Goal: Task Accomplishment & Management: Complete application form

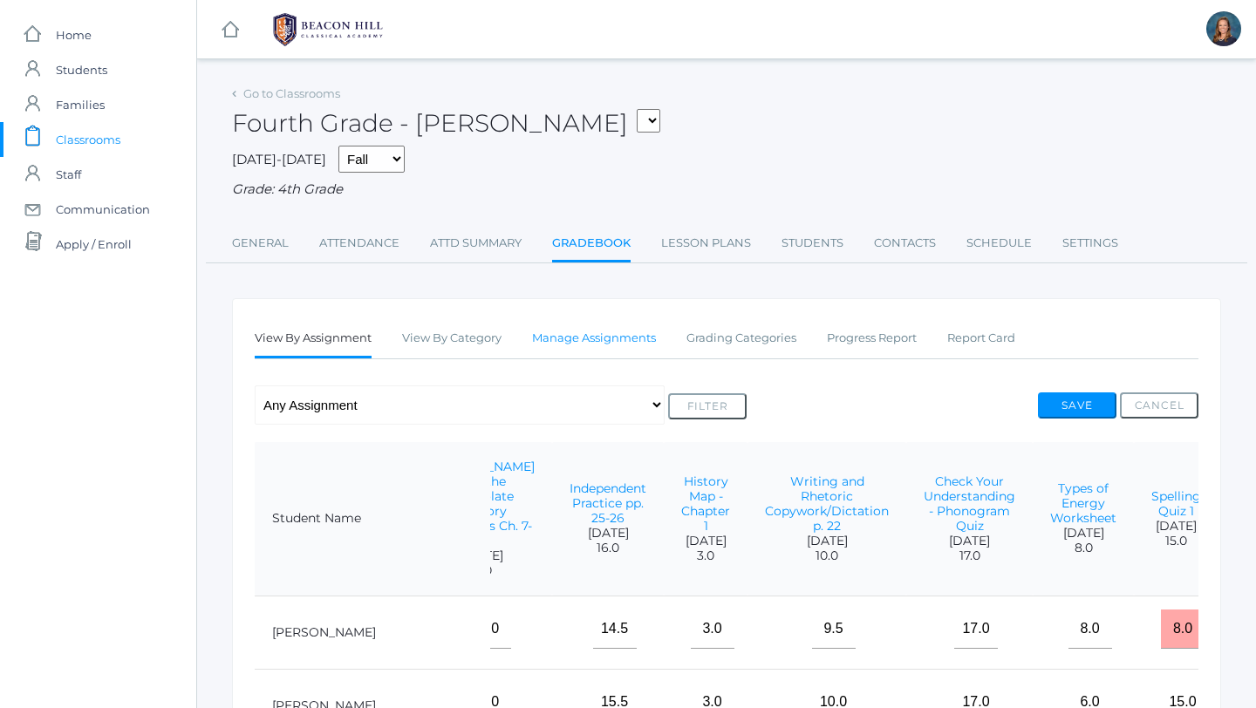
click at [570, 339] on link "Manage Assignments" at bounding box center [594, 338] width 124 height 35
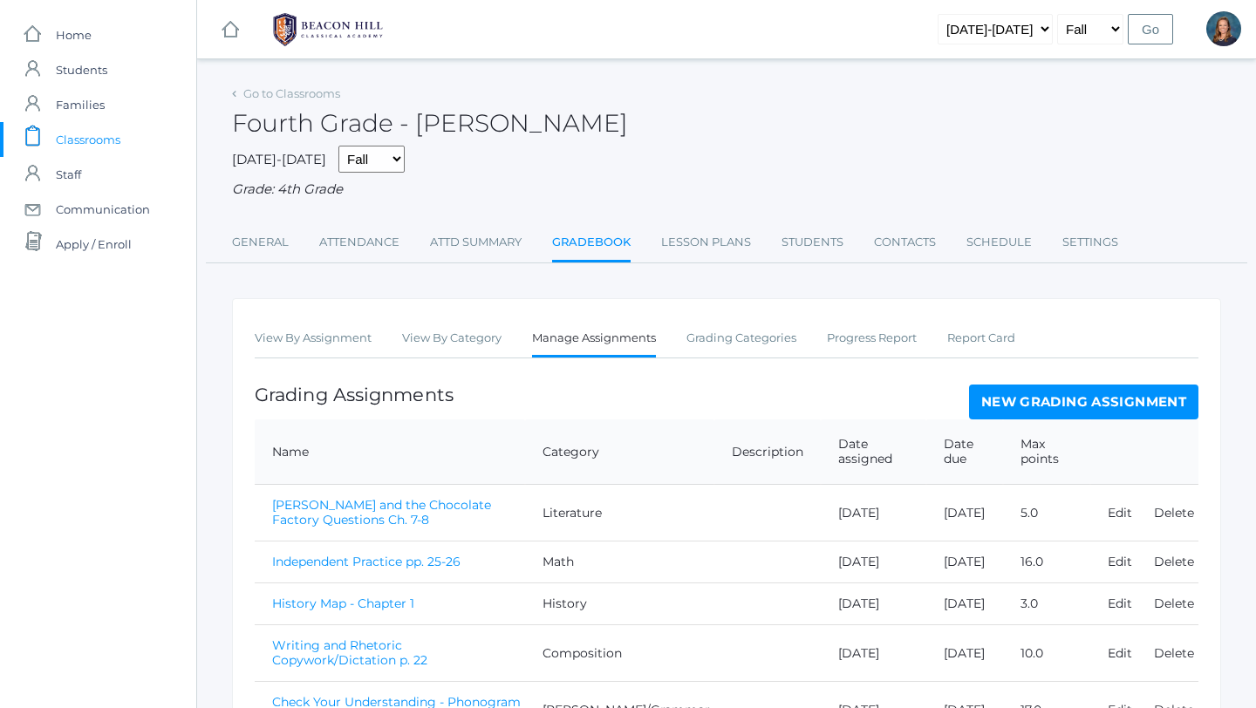
click at [1144, 401] on link "New Grading Assignment" at bounding box center [1083, 402] width 229 height 35
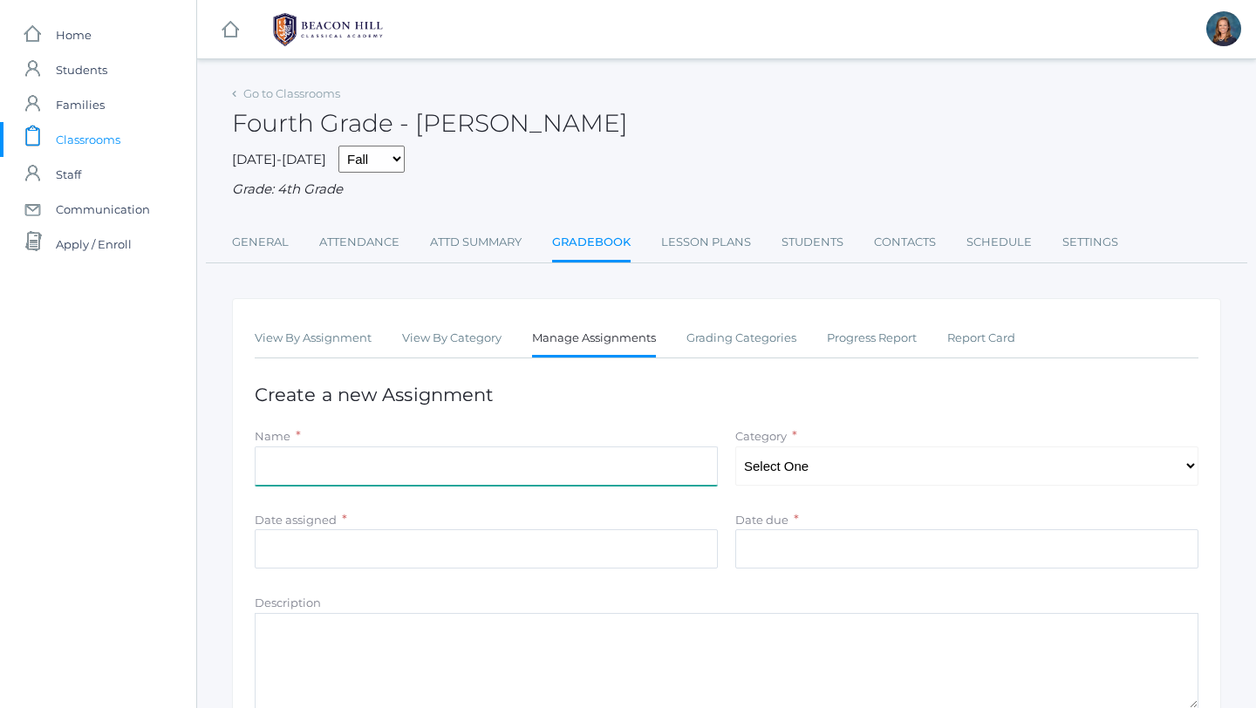
click at [571, 461] on input "Name" at bounding box center [486, 466] width 463 height 39
type input "Latin Quiz 1"
select select "1130"
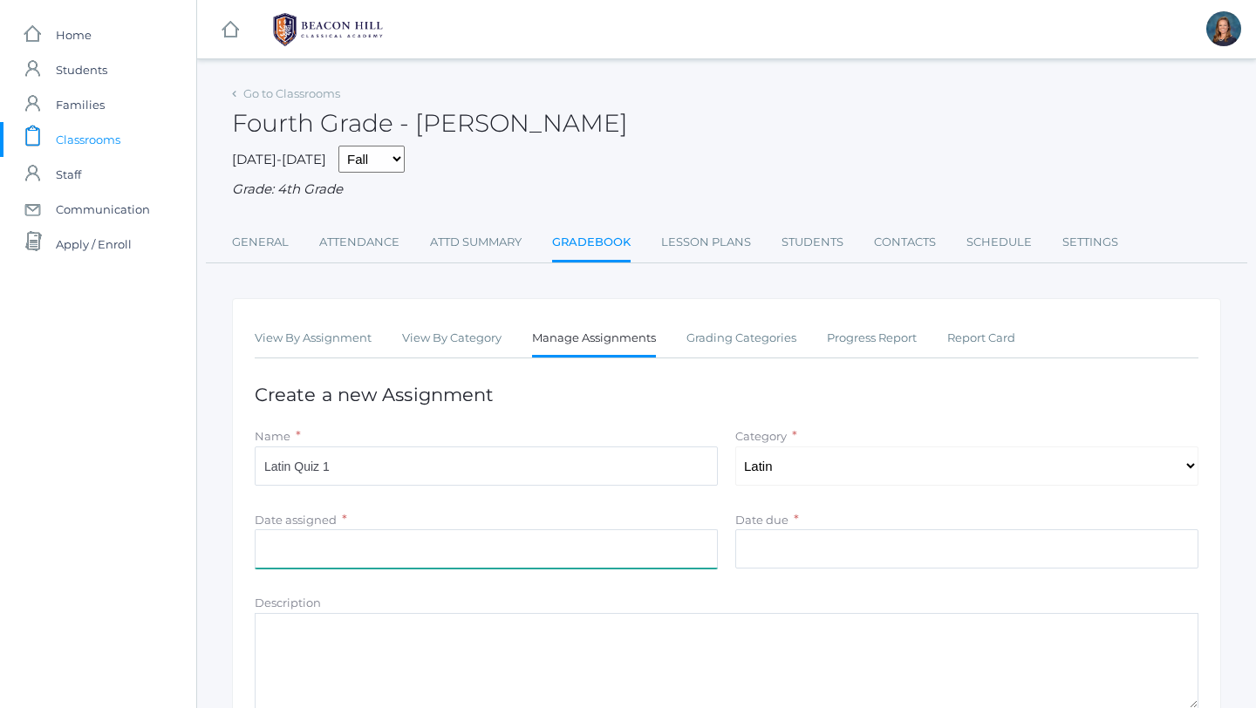
click at [558, 560] on input "Date assigned" at bounding box center [486, 548] width 463 height 39
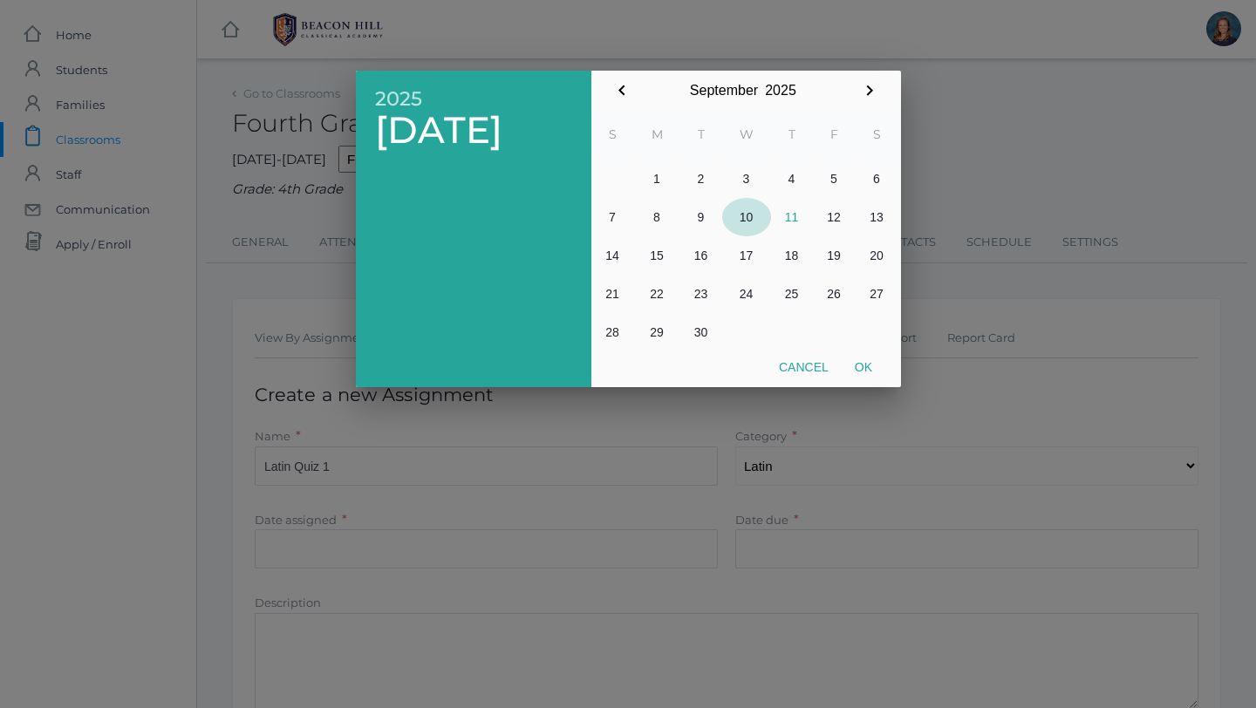
click at [749, 221] on button "10" at bounding box center [746, 217] width 49 height 38
click at [863, 368] on button "Ok" at bounding box center [864, 366] width 44 height 31
type input "[DATE]"
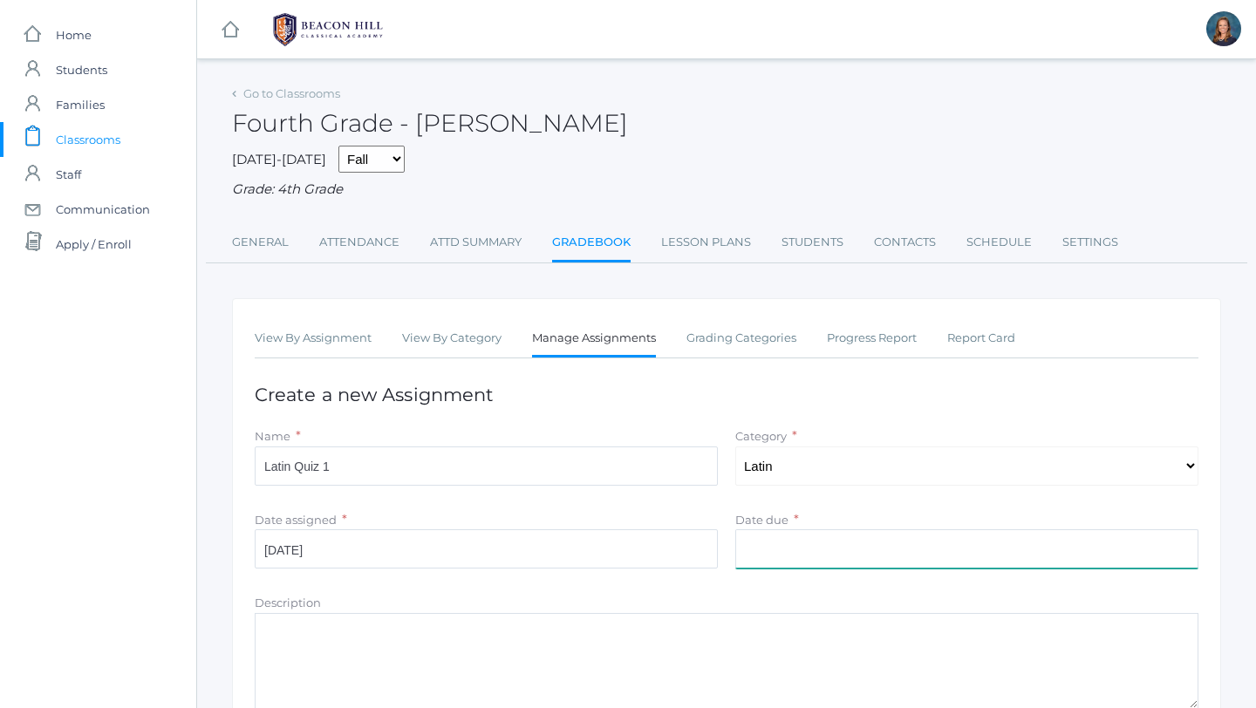
click at [781, 546] on input "Date due" at bounding box center [966, 548] width 463 height 39
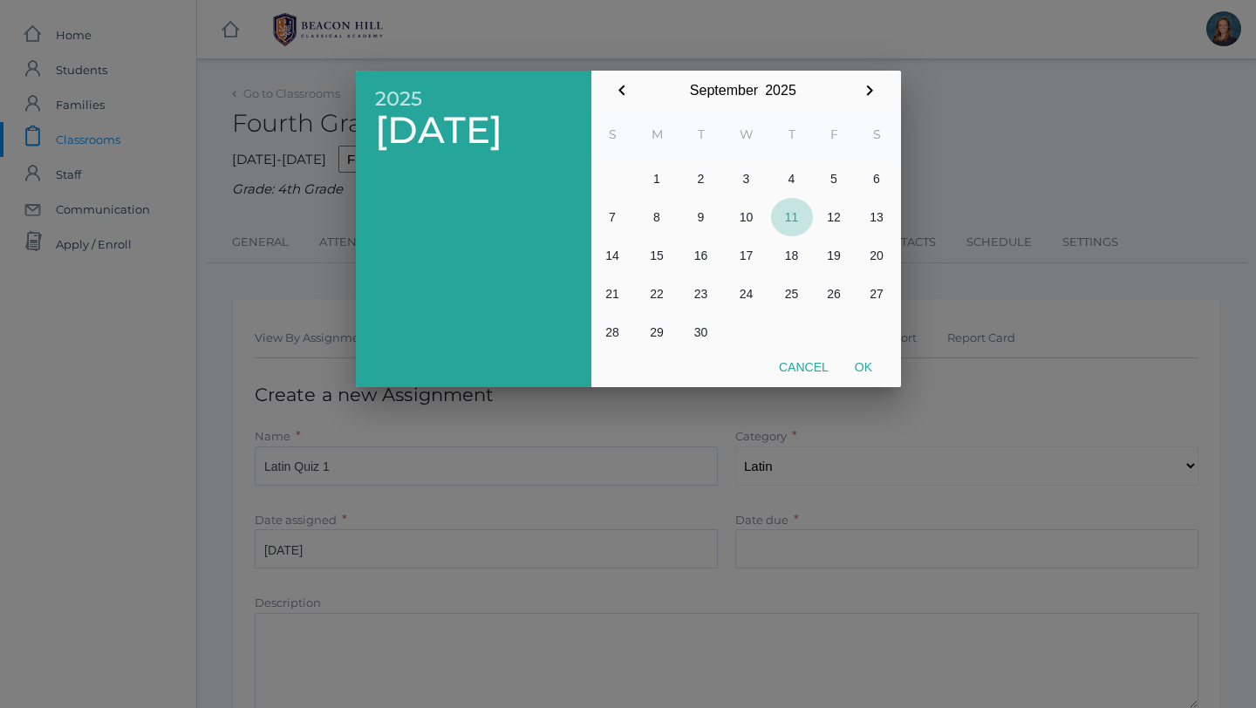
click at [791, 208] on button "11" at bounding box center [792, 217] width 42 height 38
click at [869, 372] on button "Ok" at bounding box center [864, 366] width 44 height 31
type input "[DATE]"
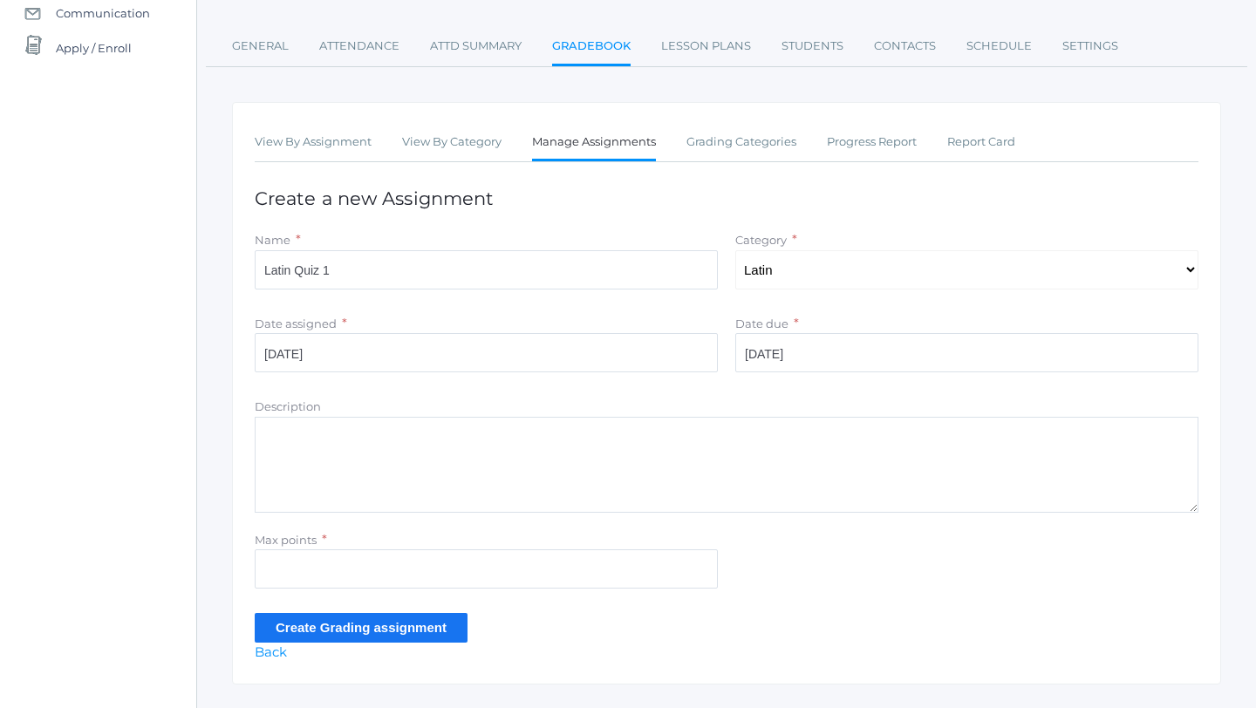
scroll to position [201, 0]
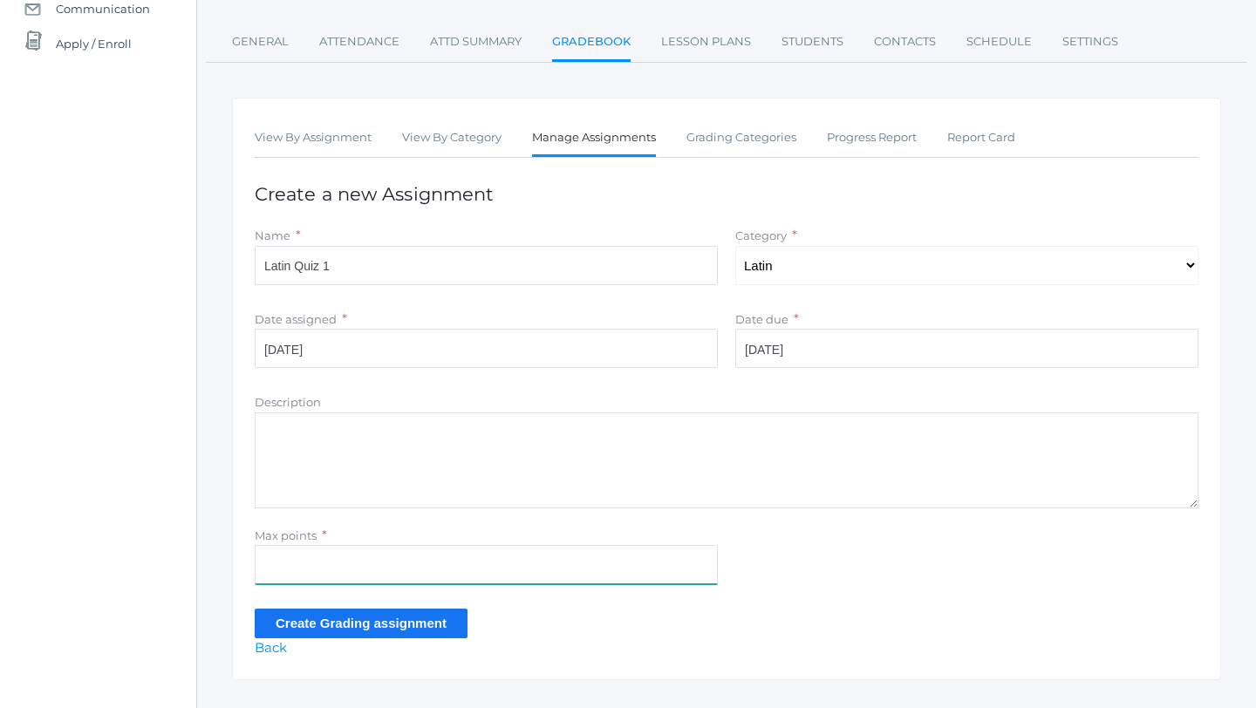
click at [438, 578] on input "Max points" at bounding box center [486, 564] width 463 height 39
type input "16"
click at [417, 626] on input "Create Grading assignment" at bounding box center [361, 623] width 213 height 29
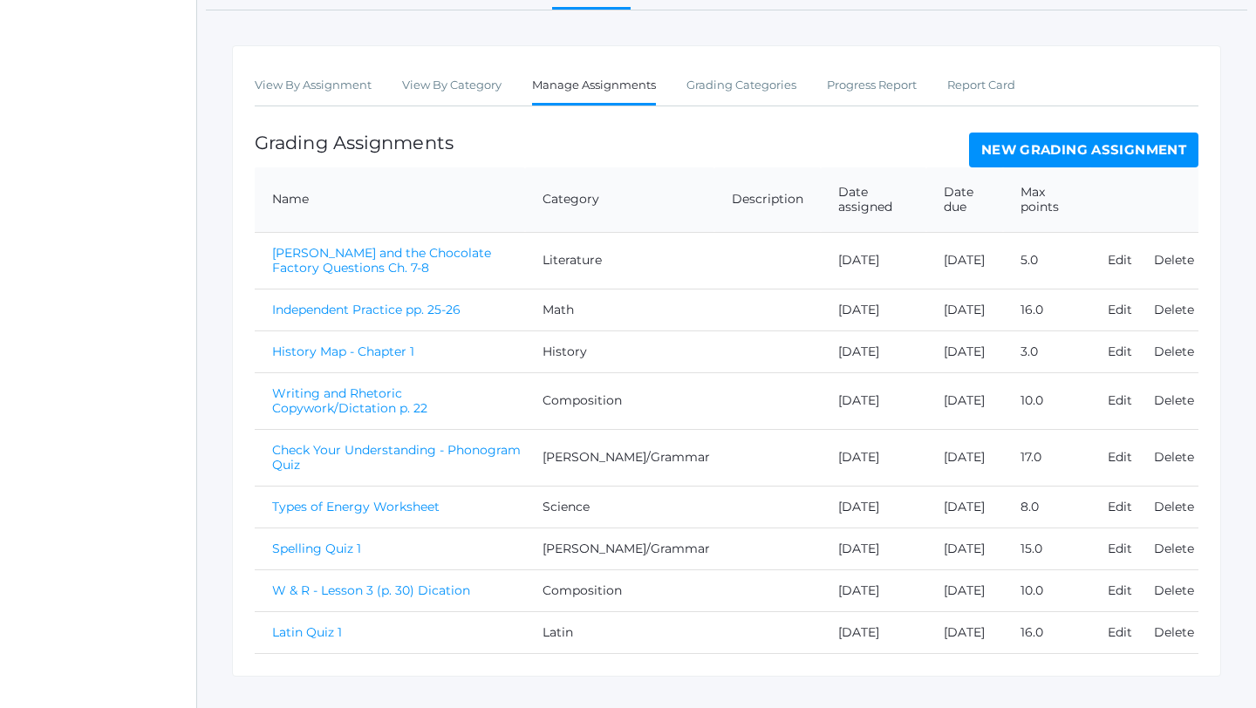
scroll to position [369, 0]
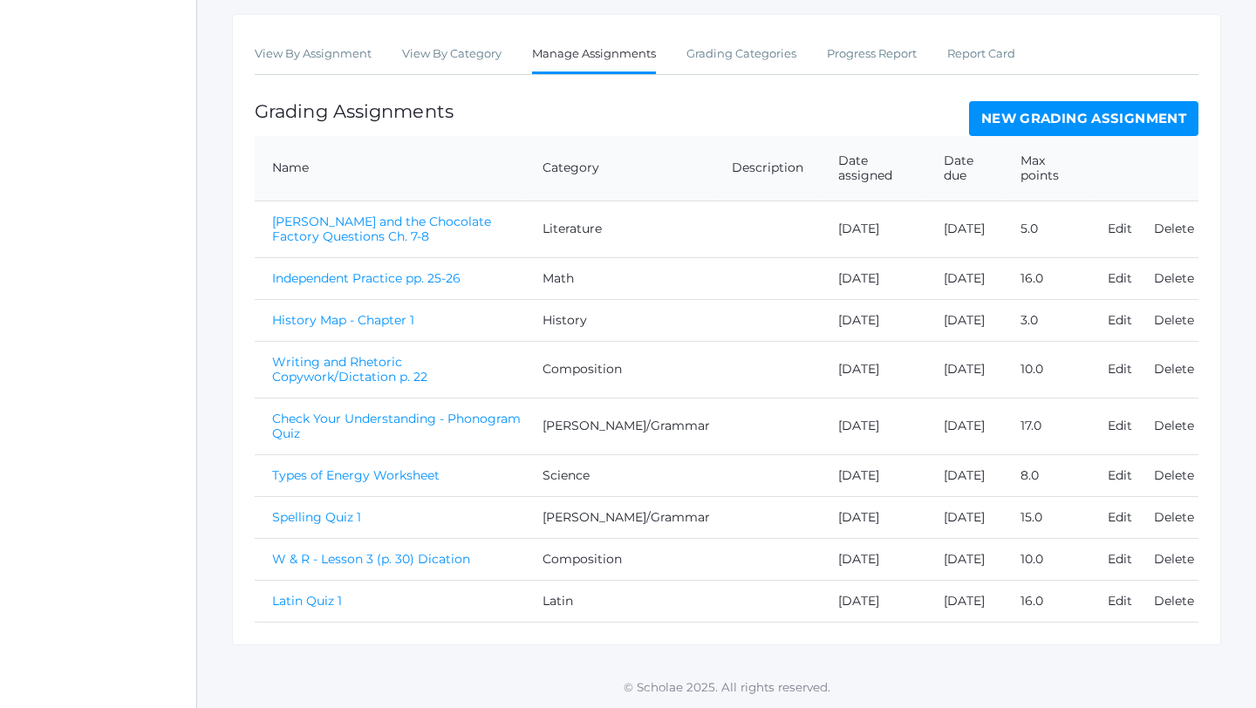
click at [309, 604] on link "Latin Quiz 1" at bounding box center [307, 601] width 70 height 16
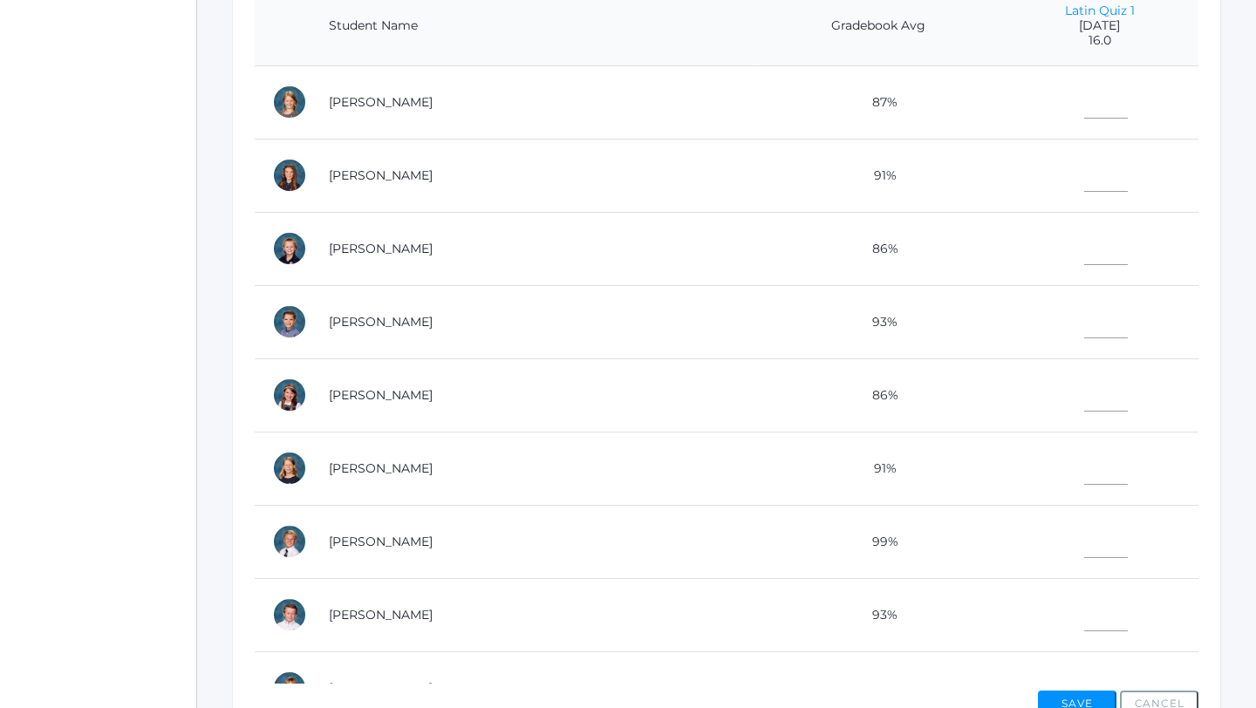
scroll to position [455, 0]
click at [1088, 102] on input"] "text" at bounding box center [1106, 99] width 44 height 39
type input"] "16"
click at [1095, 176] on input"] "text" at bounding box center [1106, 172] width 44 height 39
type input"] "15"
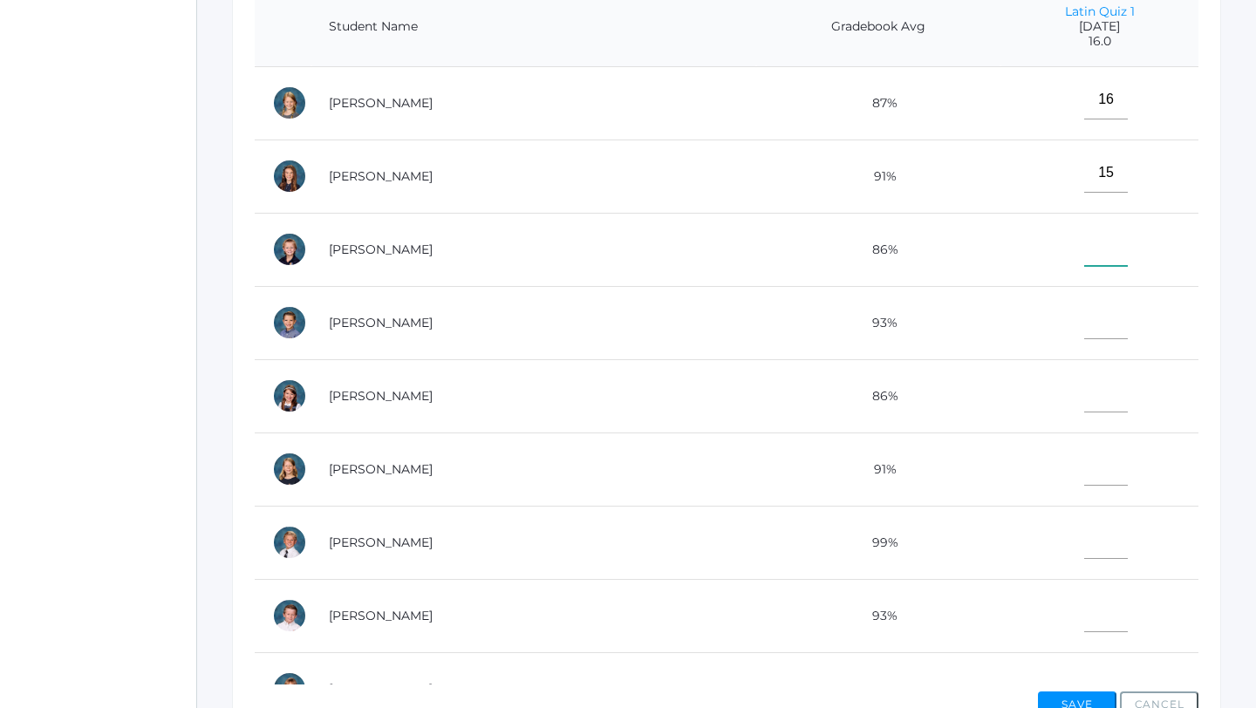
click at [1091, 255] on input"] "text" at bounding box center [1106, 246] width 44 height 39
type input"] "12"
click at [1088, 321] on input"] "text" at bounding box center [1106, 319] width 44 height 39
type input"] "16"
click at [1099, 409] on input"] "text" at bounding box center [1106, 392] width 44 height 39
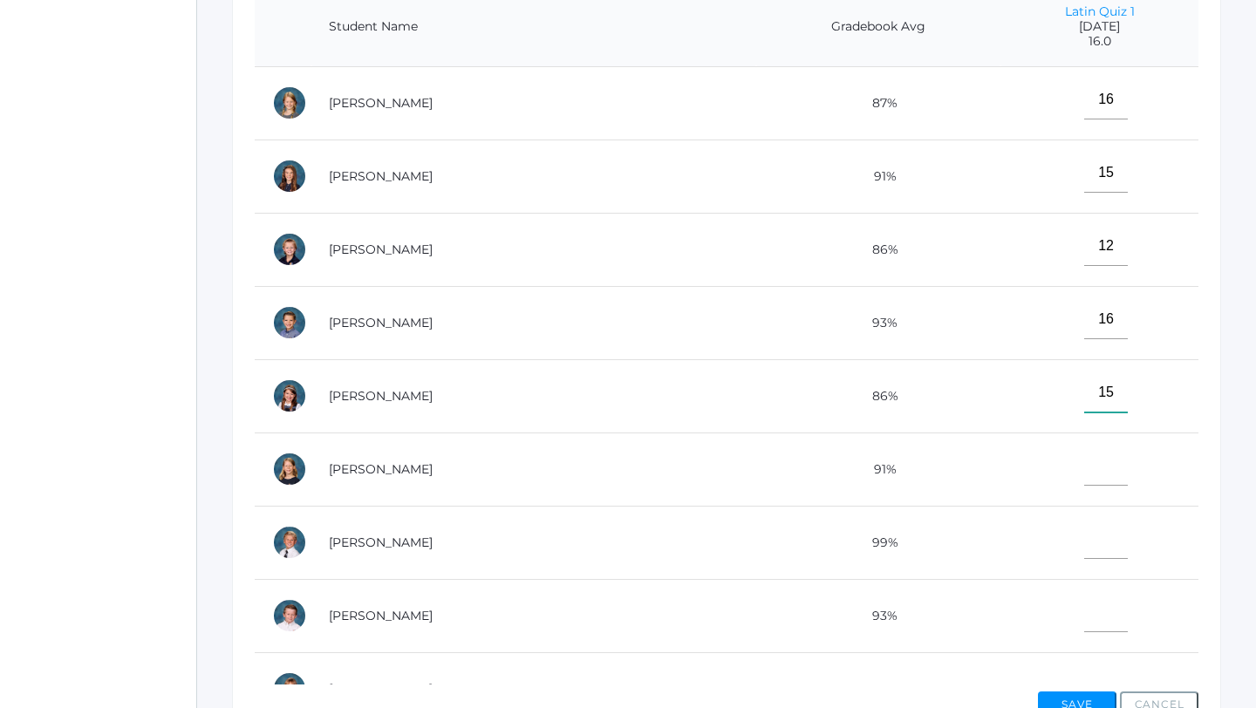
type input"] "15"
click at [1092, 469] on input"] "text" at bounding box center [1106, 466] width 44 height 39
type input"] "16"
click at [1098, 543] on input"] "text" at bounding box center [1106, 539] width 44 height 39
type input"] "15"
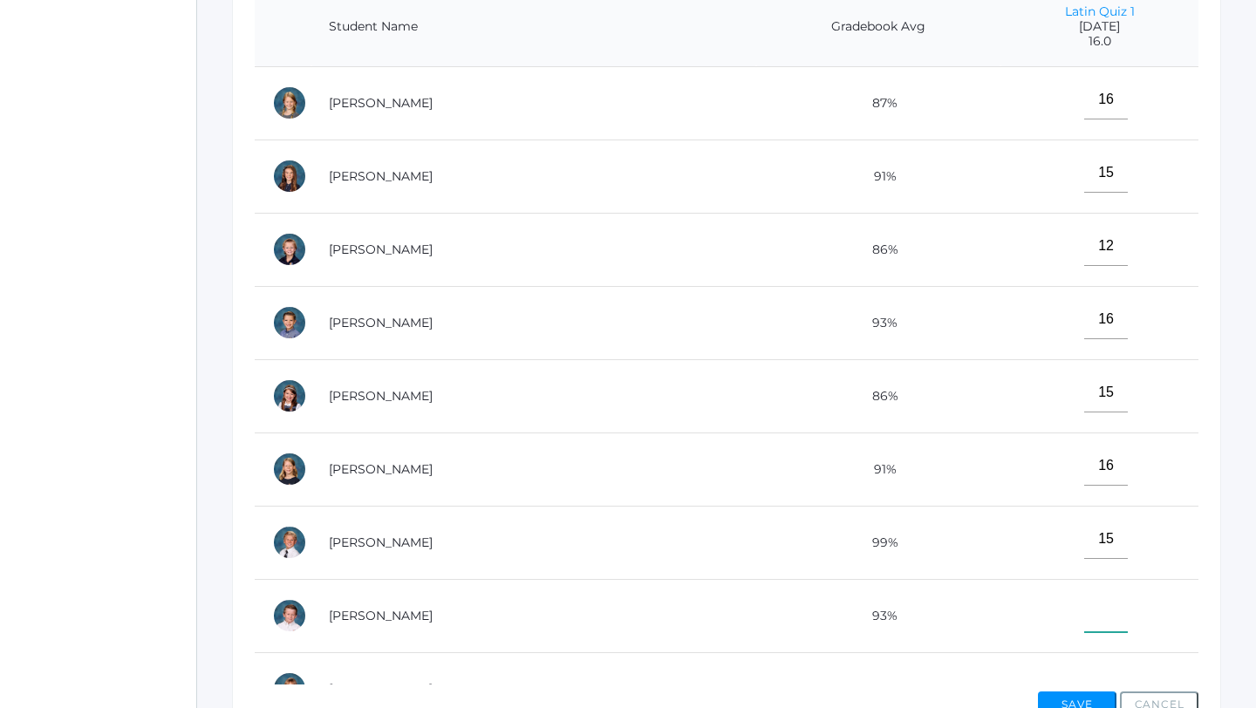
click at [1097, 618] on input"] "text" at bounding box center [1106, 612] width 44 height 39
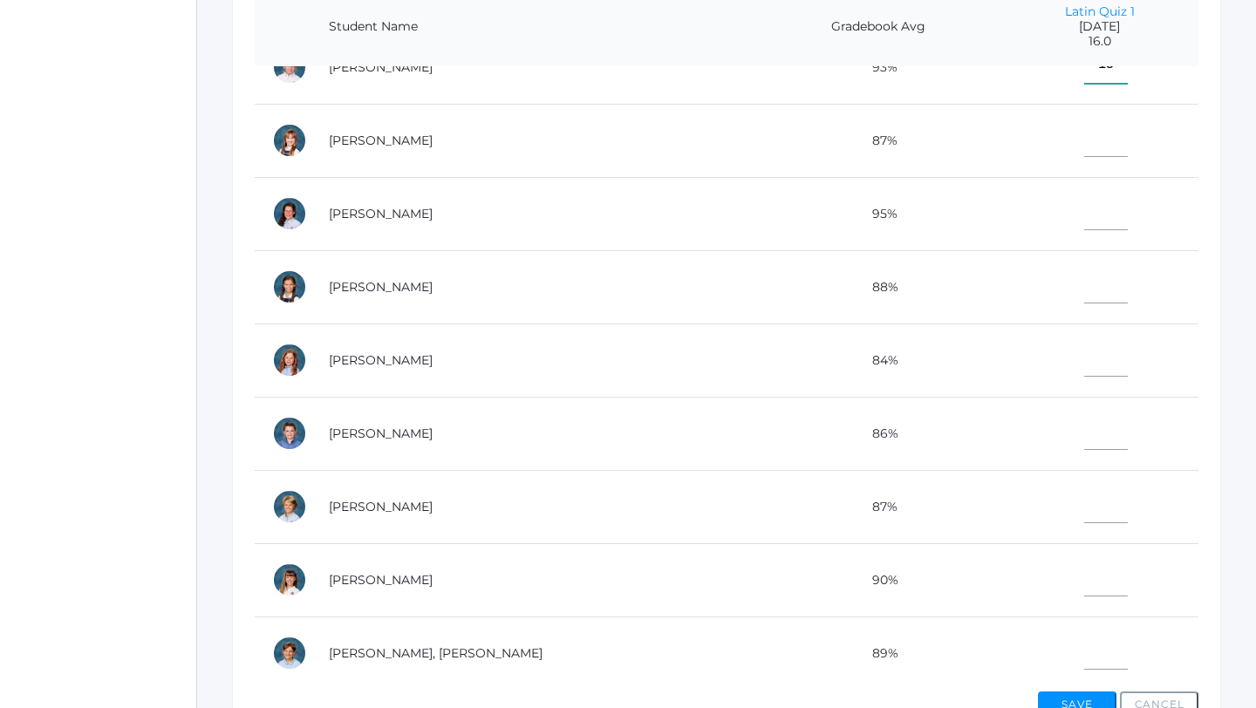
scroll to position [556, 0]
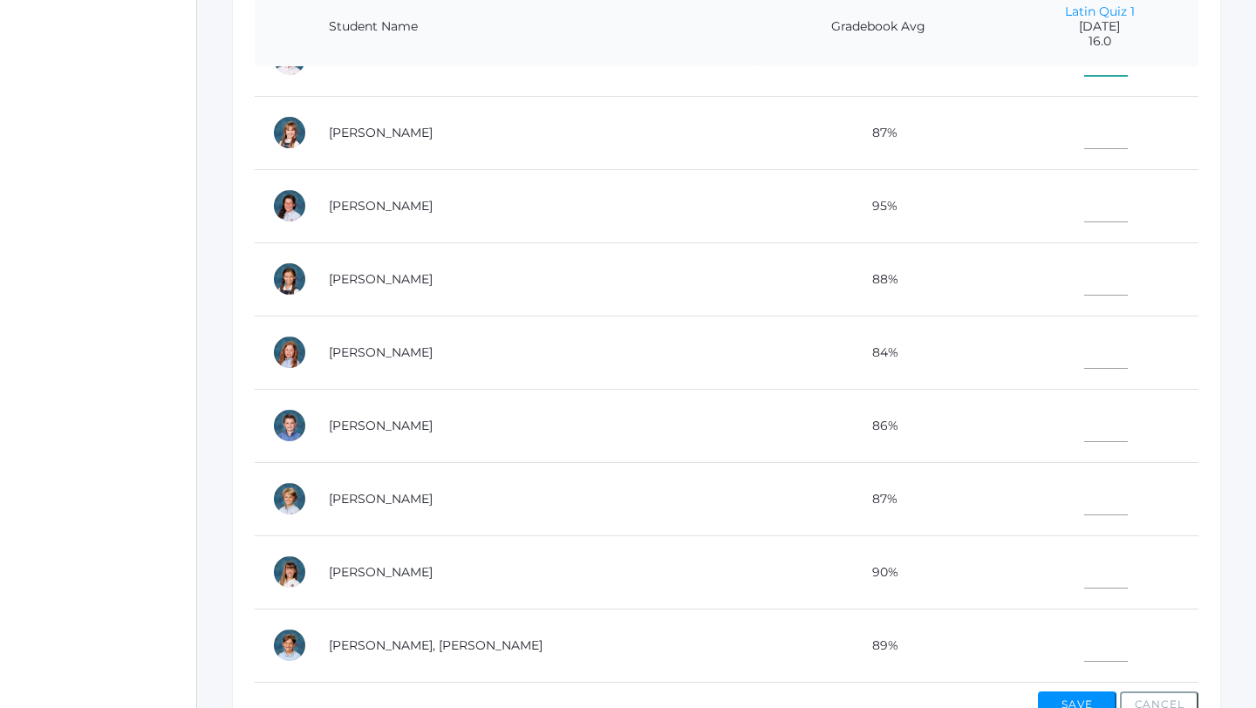
type input"] "15"
click at [1091, 125] on input"] "text" at bounding box center [1106, 129] width 44 height 39
type input"] "15"
click at [1087, 203] on input"] "text" at bounding box center [1106, 202] width 44 height 39
type input"] "16"
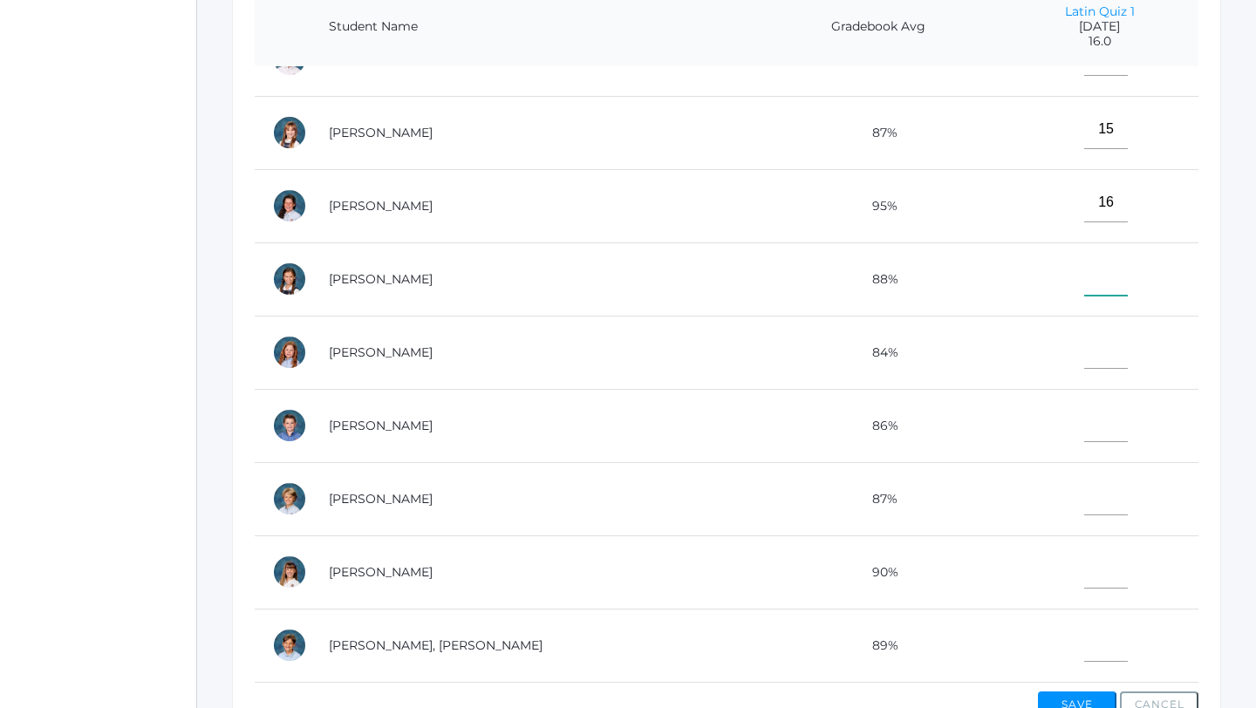
click at [1084, 292] on input"] "text" at bounding box center [1106, 275] width 44 height 39
type input"] "16"
click at [1101, 342] on input"] "text" at bounding box center [1106, 349] width 44 height 39
type input"] "16"
click at [1090, 428] on input"] "text" at bounding box center [1106, 422] width 44 height 39
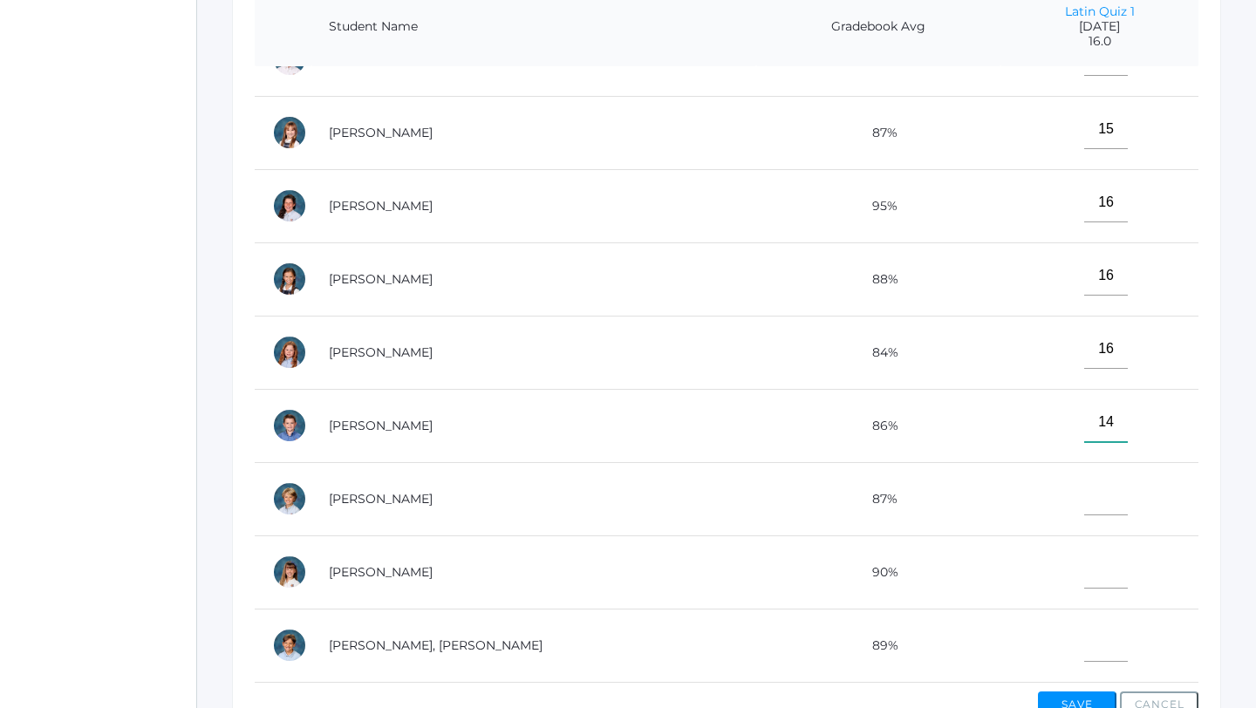
type input"] "14"
click at [1086, 506] on input"] "text" at bounding box center [1106, 495] width 44 height 39
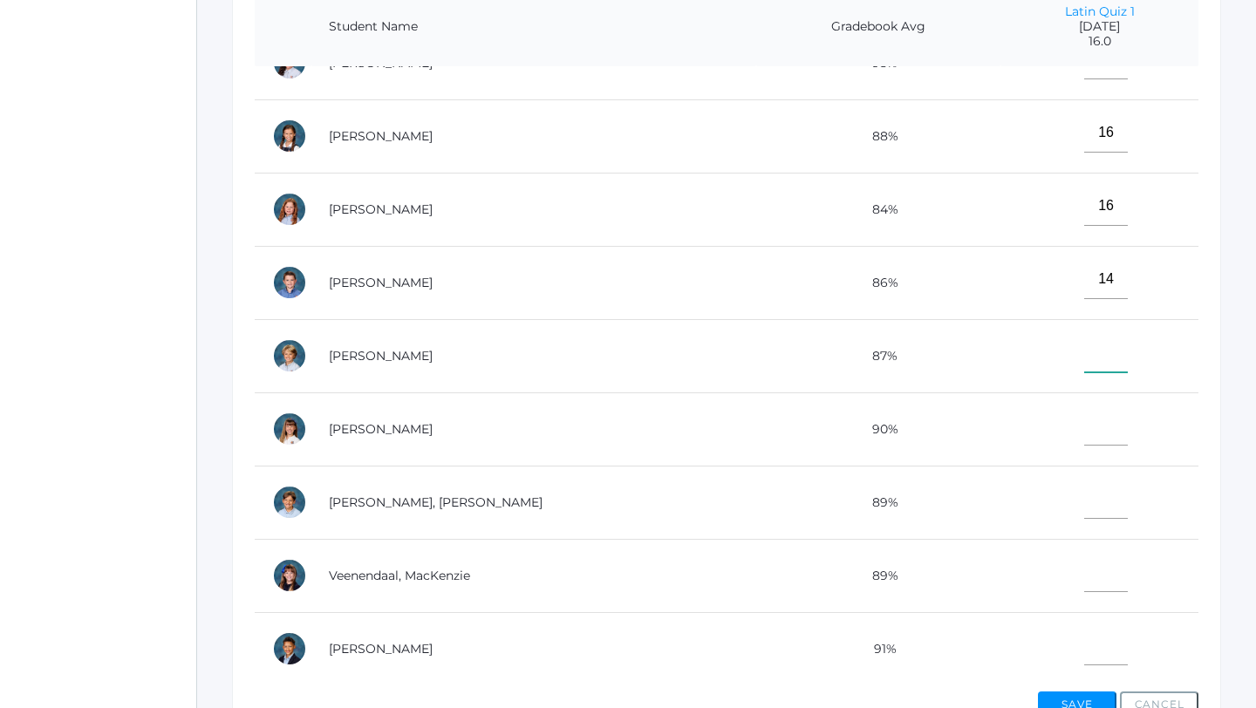
scroll to position [701, 0]
type input"] "15"
click at [1088, 433] on input"] "text" at bounding box center [1106, 424] width 44 height 39
type input"] "15"
click at [1093, 505] on input"] "text" at bounding box center [1106, 497] width 44 height 39
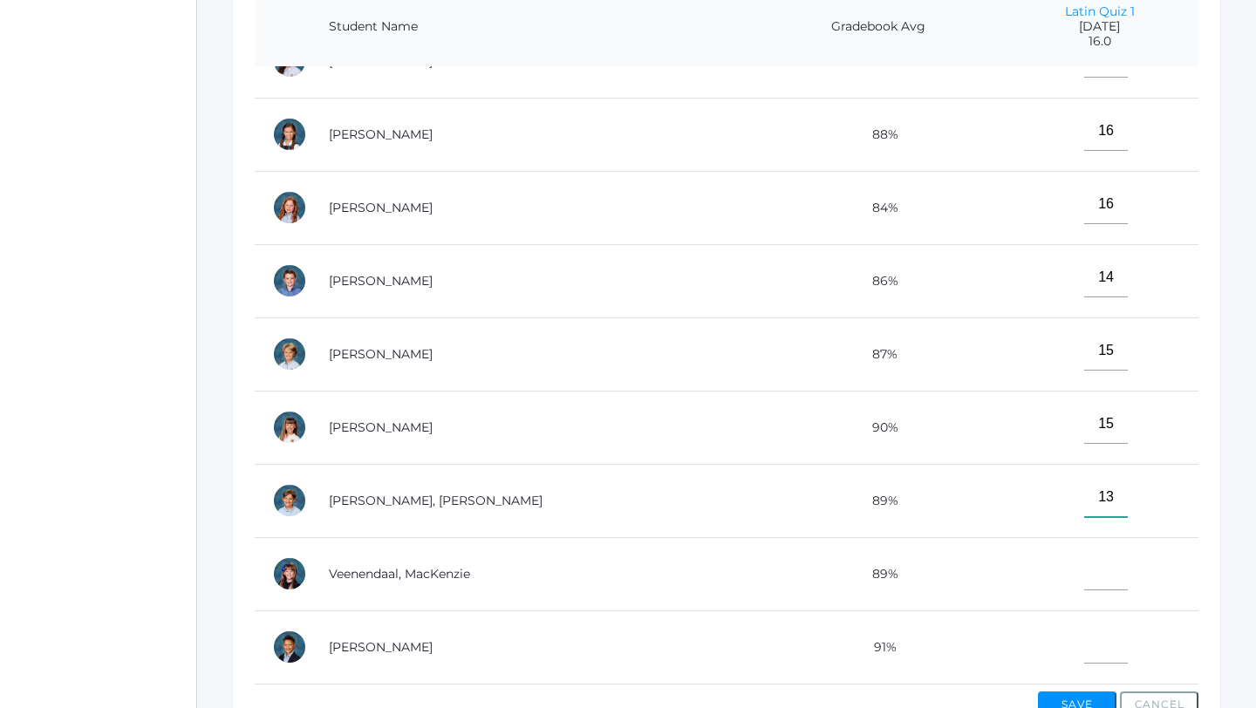
type input"] "13"
click at [1086, 582] on input"] "text" at bounding box center [1106, 570] width 44 height 39
type input"] "15"
click at [1093, 645] on input"] "text" at bounding box center [1106, 643] width 44 height 39
type input"] "16"
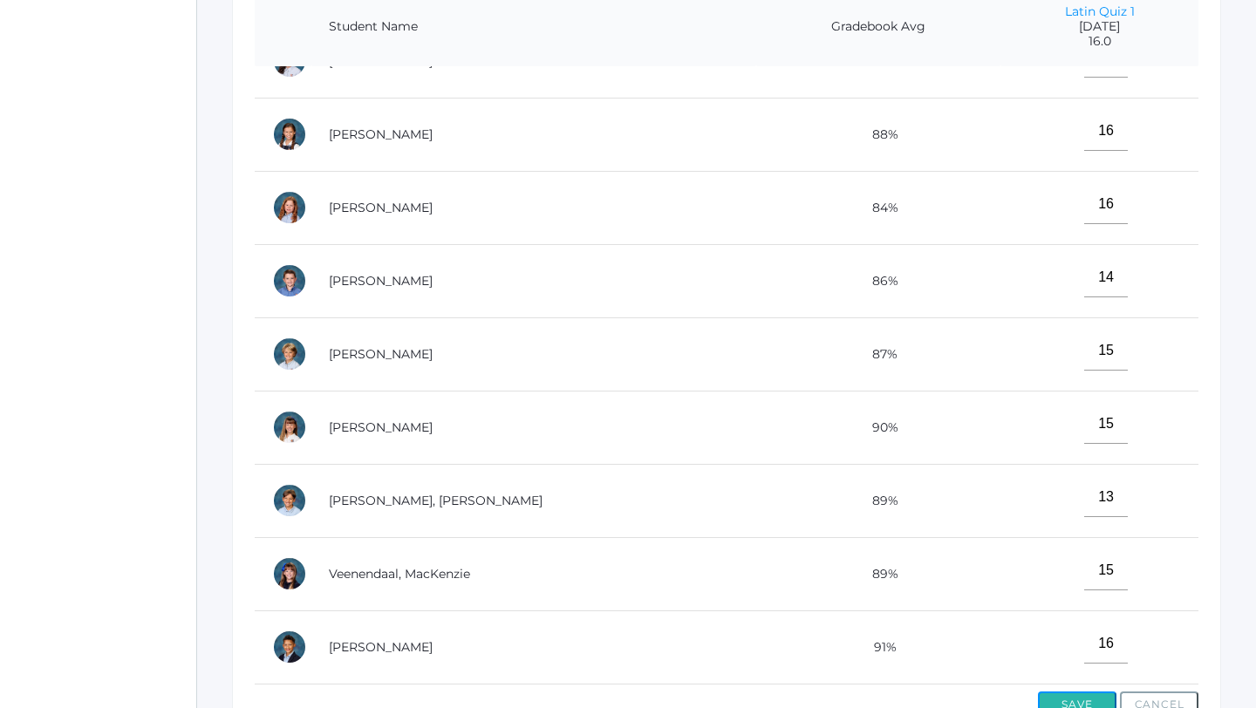
click at [1077, 700] on button "Save" at bounding box center [1077, 705] width 78 height 26
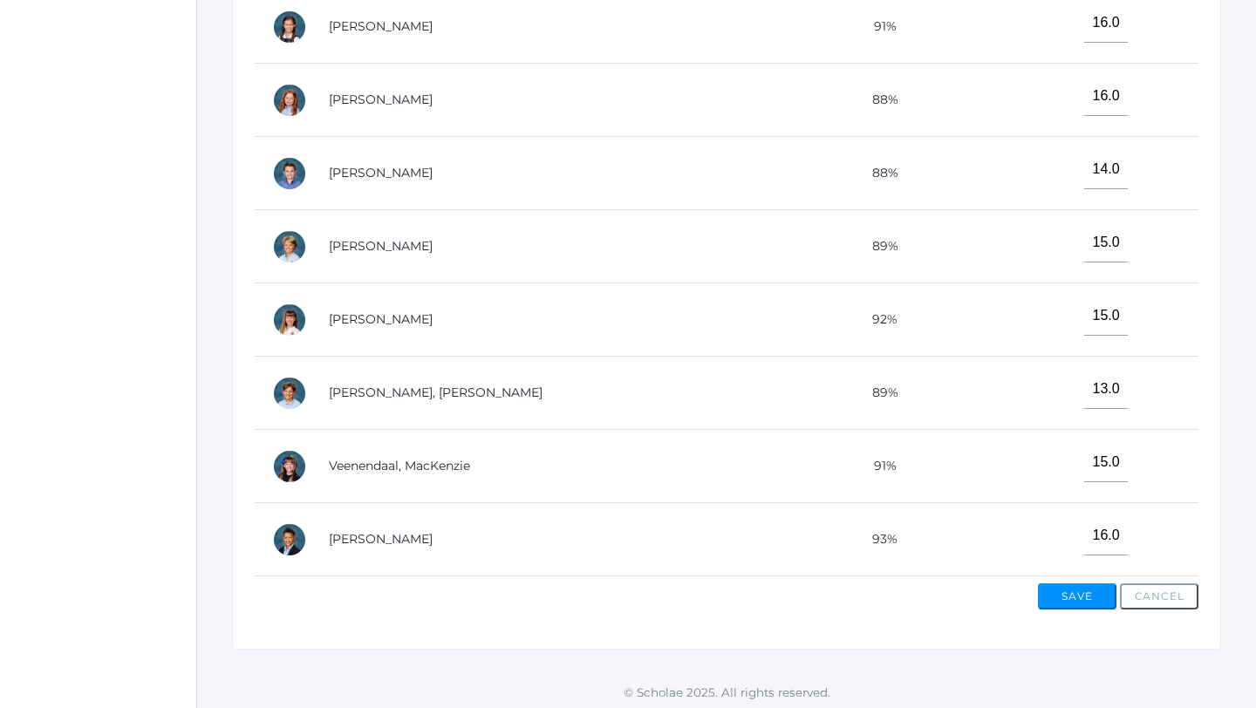
scroll to position [608, 0]
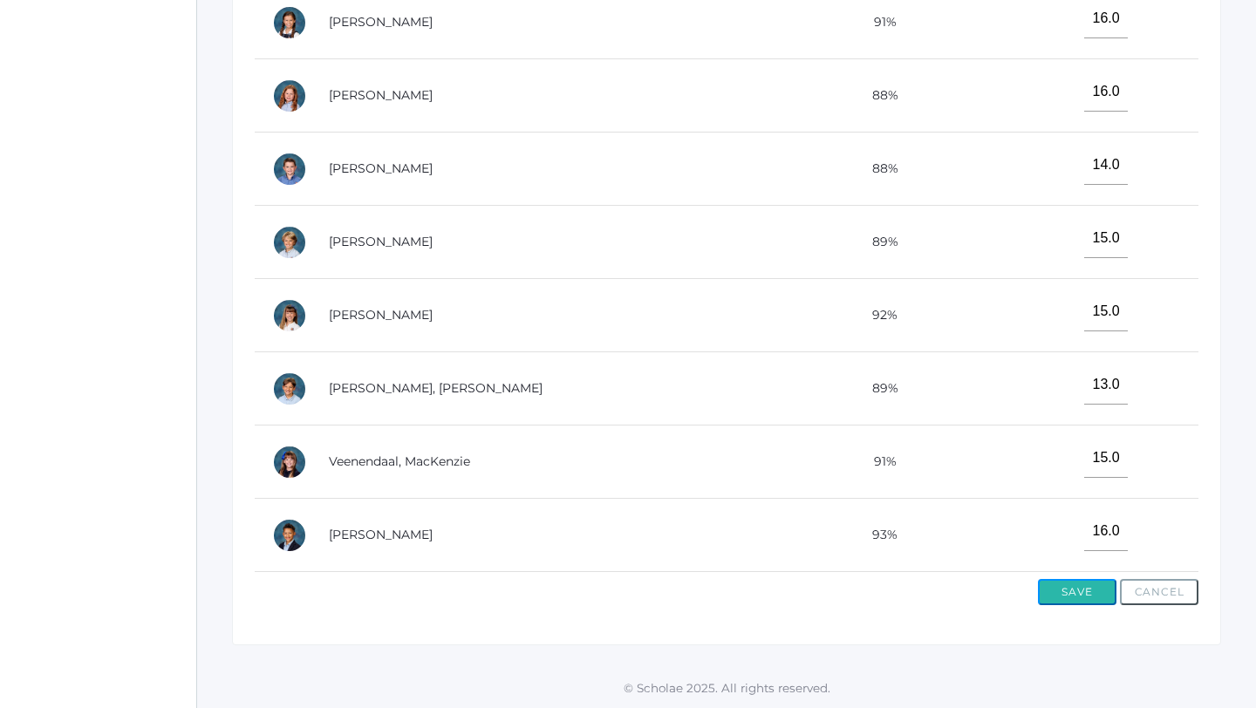
click at [1091, 589] on button "Save" at bounding box center [1077, 592] width 78 height 26
